Goal: Find specific page/section: Find specific page/section

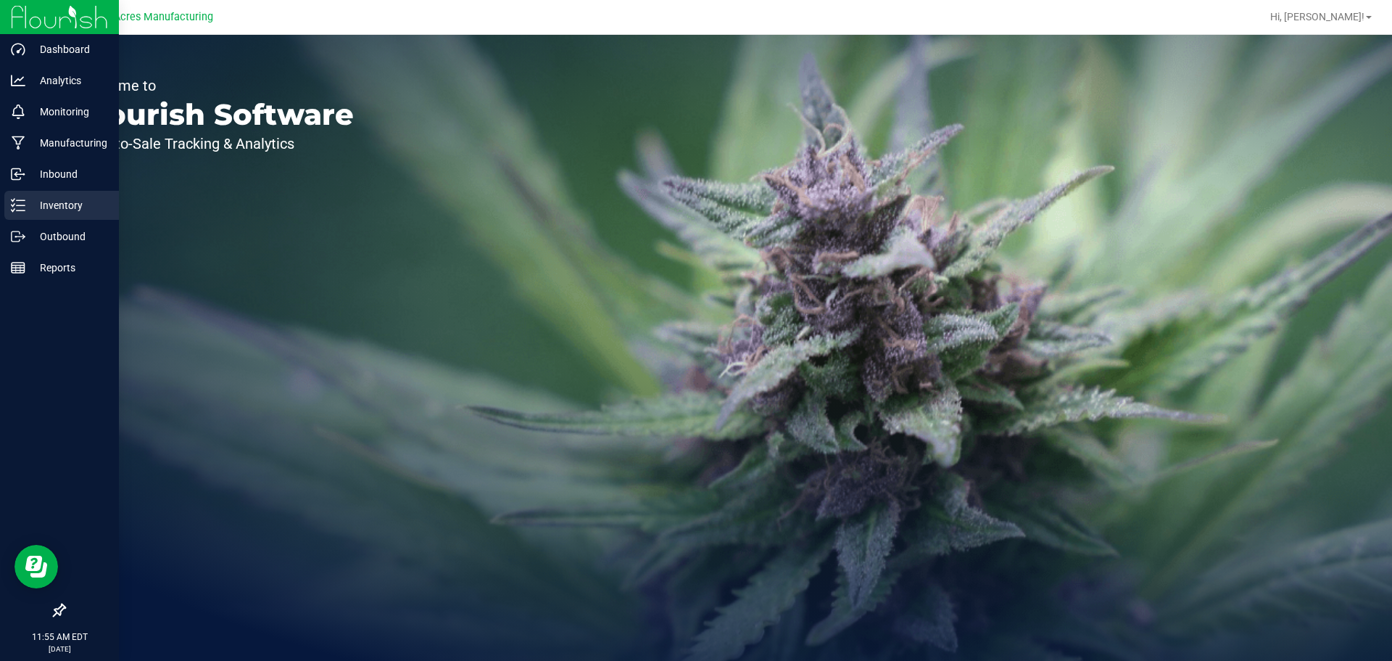
click at [0, 204] on link "Inventory" at bounding box center [59, 206] width 119 height 31
